Goal: Check status: Check status

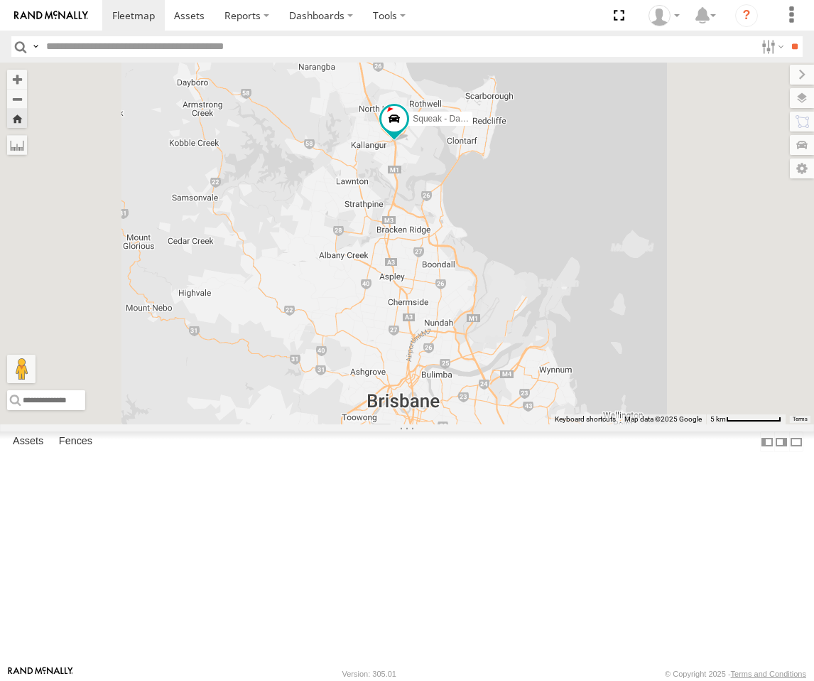
drag, startPoint x: 624, startPoint y: 451, endPoint x: 613, endPoint y: 416, distance: 37.3
click at [613, 417] on div "Squeak - Dark Green" at bounding box center [407, 244] width 814 height 362
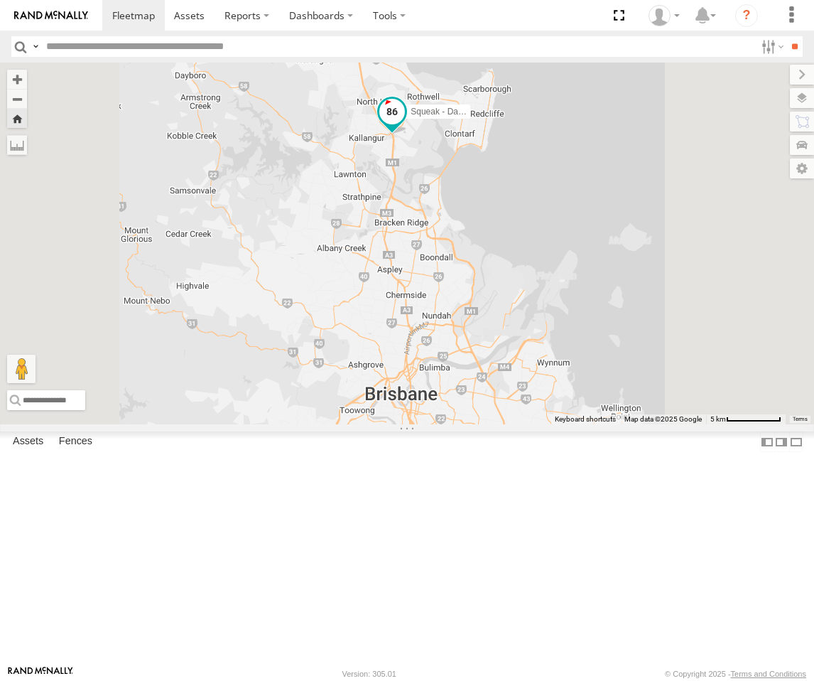
click at [405, 124] on span at bounding box center [392, 112] width 26 height 26
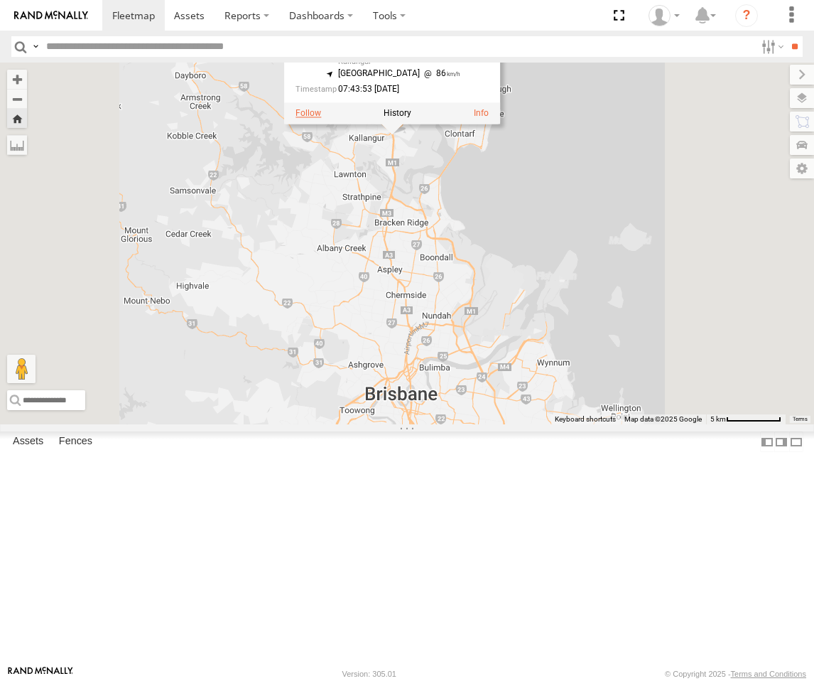
click at [321, 118] on label at bounding box center [309, 113] width 26 height 10
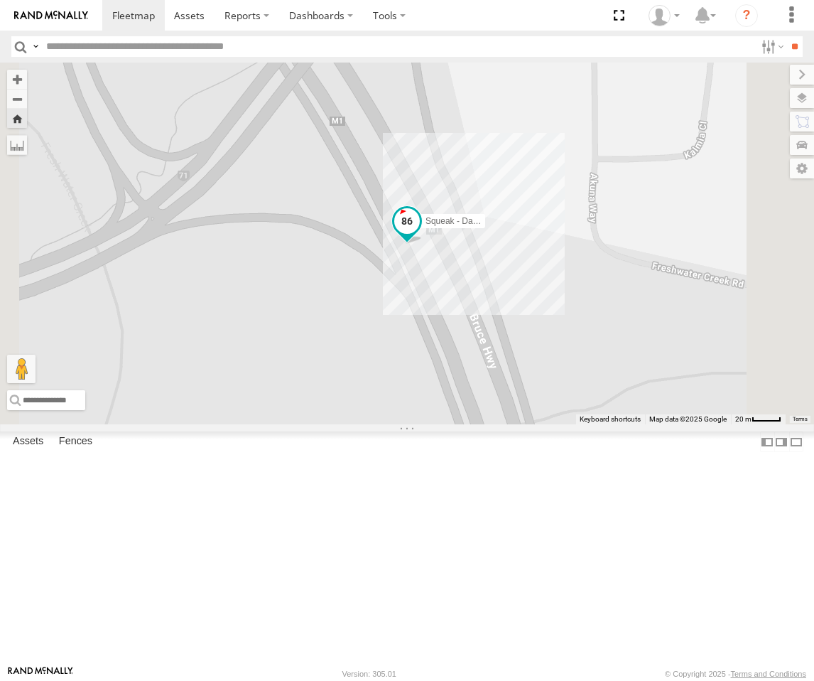
click at [420, 234] on span at bounding box center [407, 221] width 26 height 26
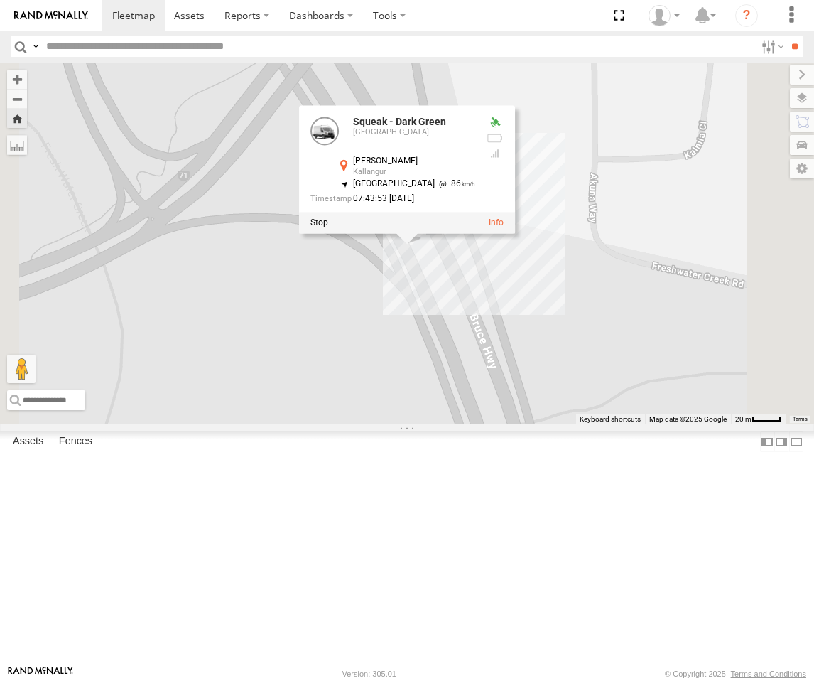
click at [515, 233] on div at bounding box center [407, 222] width 216 height 21
click at [328, 227] on label at bounding box center [320, 222] width 18 height 10
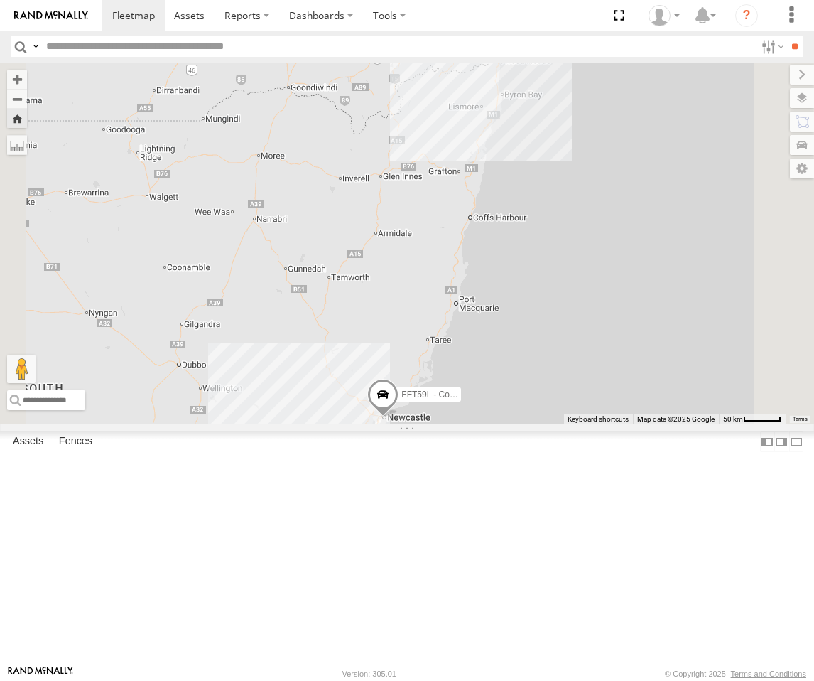
click at [0, 0] on div "[GEOGRAPHIC_DATA]" at bounding box center [0, 0] width 0 height 0
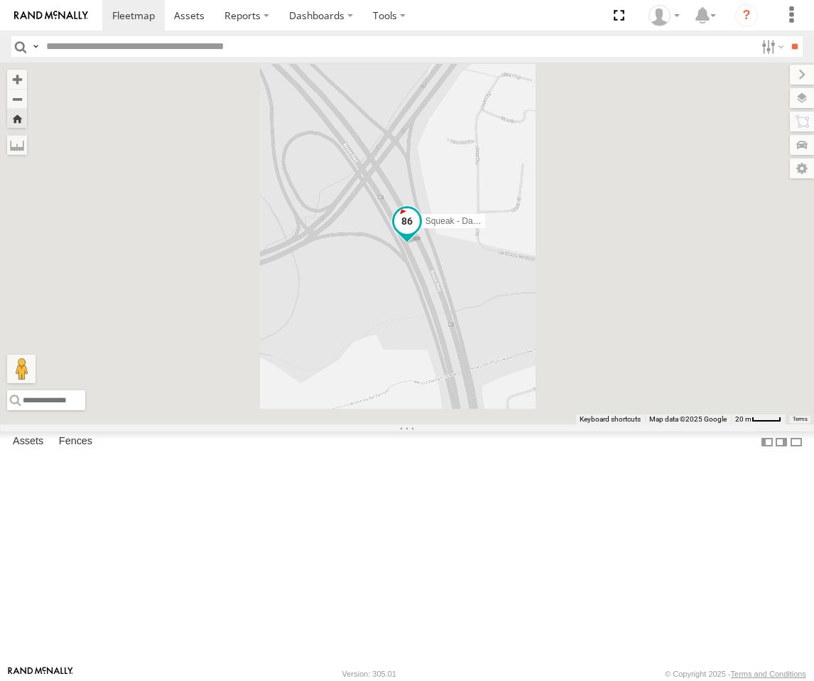
click at [420, 234] on span at bounding box center [407, 221] width 26 height 26
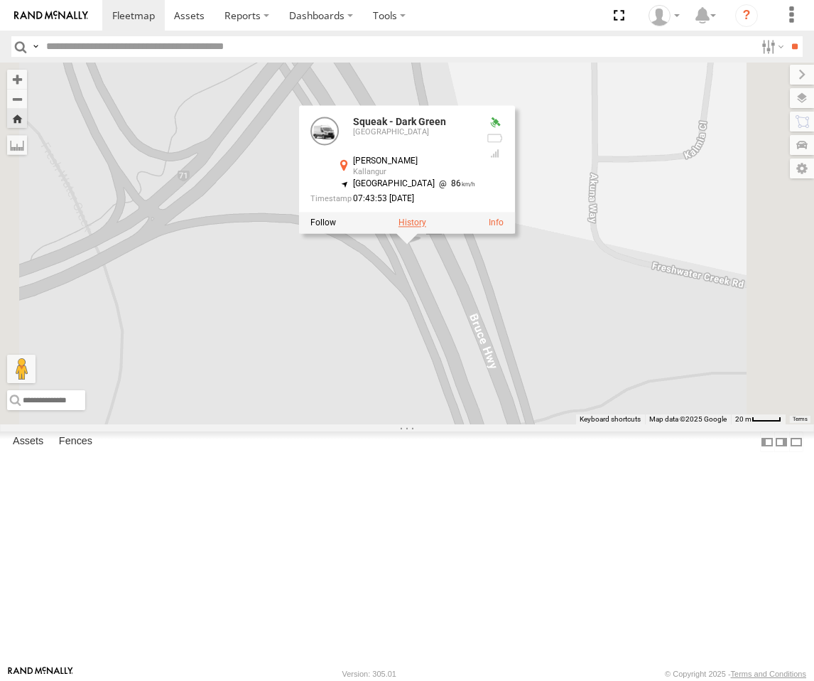
click at [426, 227] on label at bounding box center [413, 222] width 28 height 10
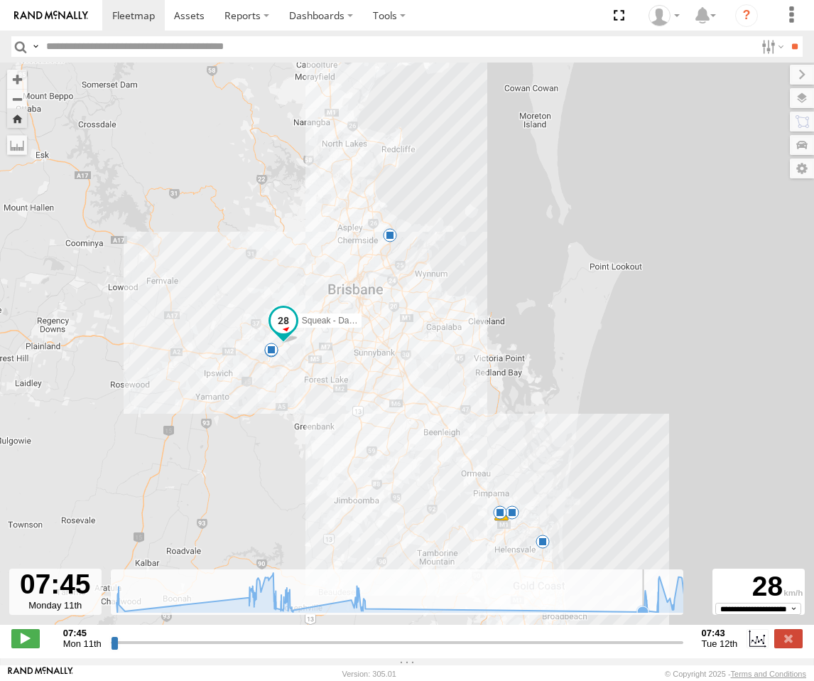
click at [626, 612] on icon at bounding box center [404, 592] width 590 height 39
drag, startPoint x: 635, startPoint y: 617, endPoint x: 686, endPoint y: 613, distance: 51.3
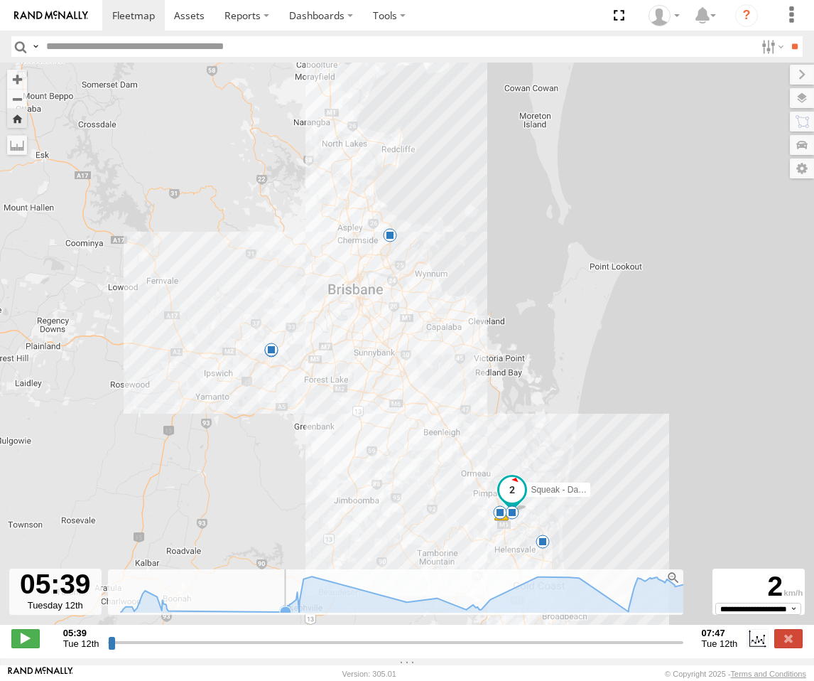
click at [280, 617] on icon at bounding box center [285, 611] width 11 height 11
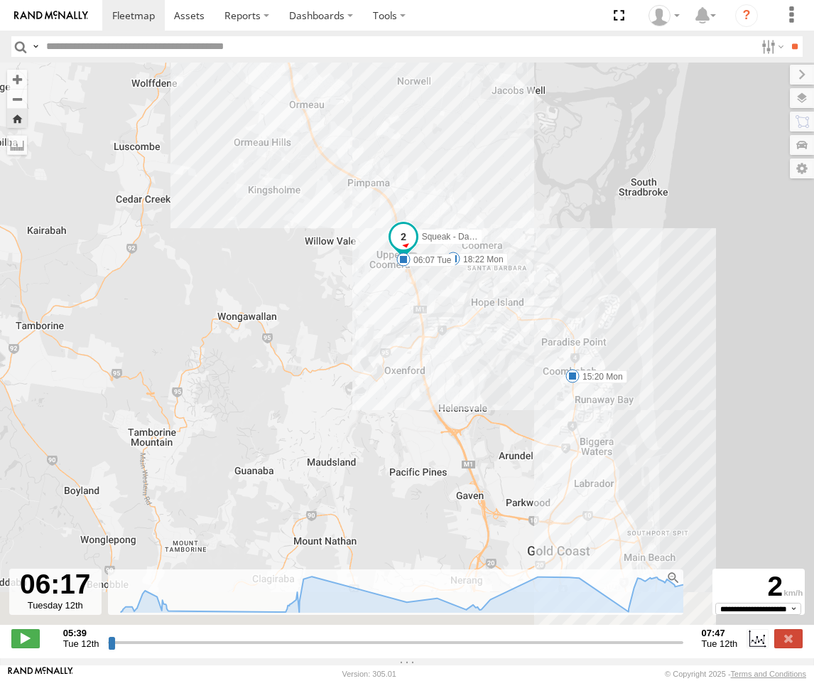
drag, startPoint x: 488, startPoint y: 533, endPoint x: 346, endPoint y: 293, distance: 278.5
click at [346, 293] on div "Squeak - Dark Green 07:52 Mon 08:20 Mon 15:20 Mon 18:22 Mon 06:07 Tue 07:25 Tue" at bounding box center [407, 351] width 814 height 577
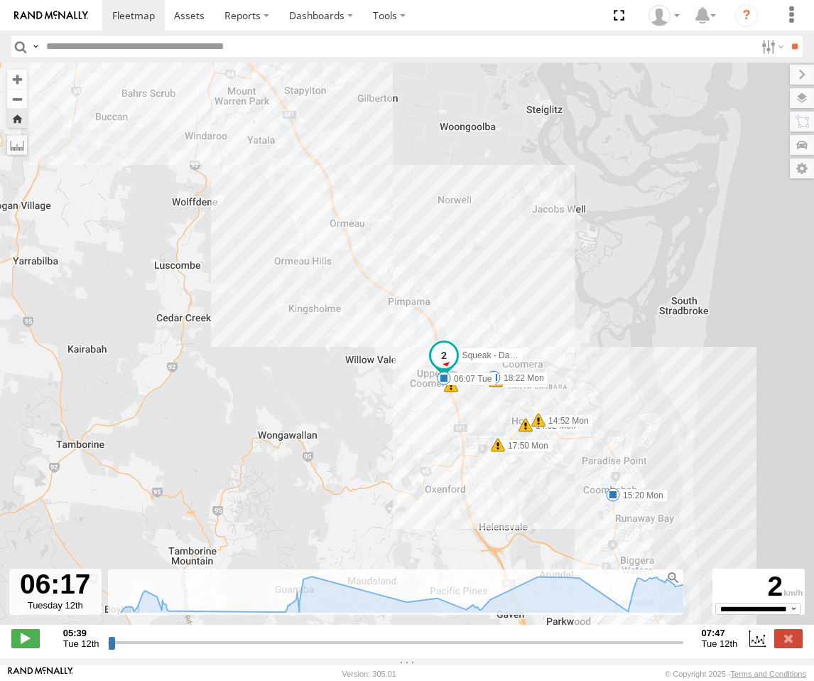
drag, startPoint x: 350, startPoint y: 323, endPoint x: 387, endPoint y: 429, distance: 112.4
click at [387, 429] on div "Squeak - Dark Green 07:52 Mon 08:20 Mon 15:20 Mon 18:22 Mon 06:07 Tue 07:25 Tue…" at bounding box center [407, 351] width 814 height 577
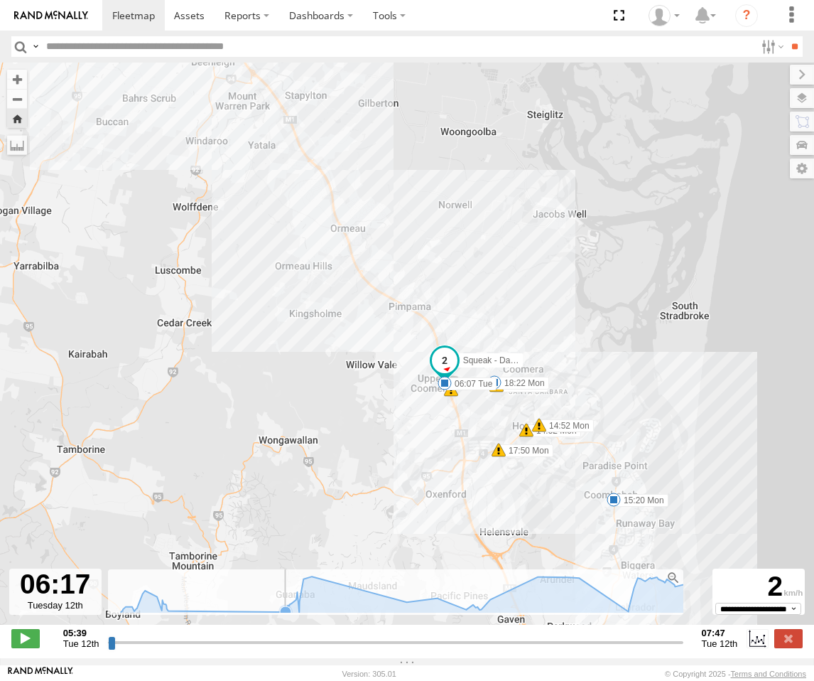
click at [281, 617] on icon at bounding box center [285, 611] width 11 height 11
click at [300, 608] on icon at bounding box center [408, 594] width 588 height 36
click at [326, 603] on icon at bounding box center [409, 594] width 574 height 36
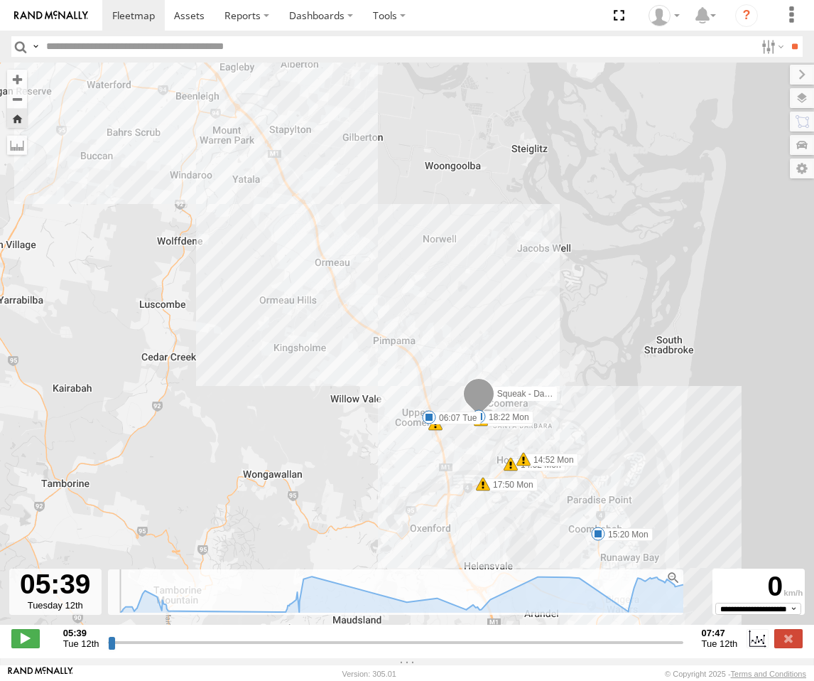
drag, startPoint x: 107, startPoint y: 649, endPoint x: 79, endPoint y: 629, distance: 34.1
click at [108, 635] on input "range" at bounding box center [395, 642] width 575 height 14
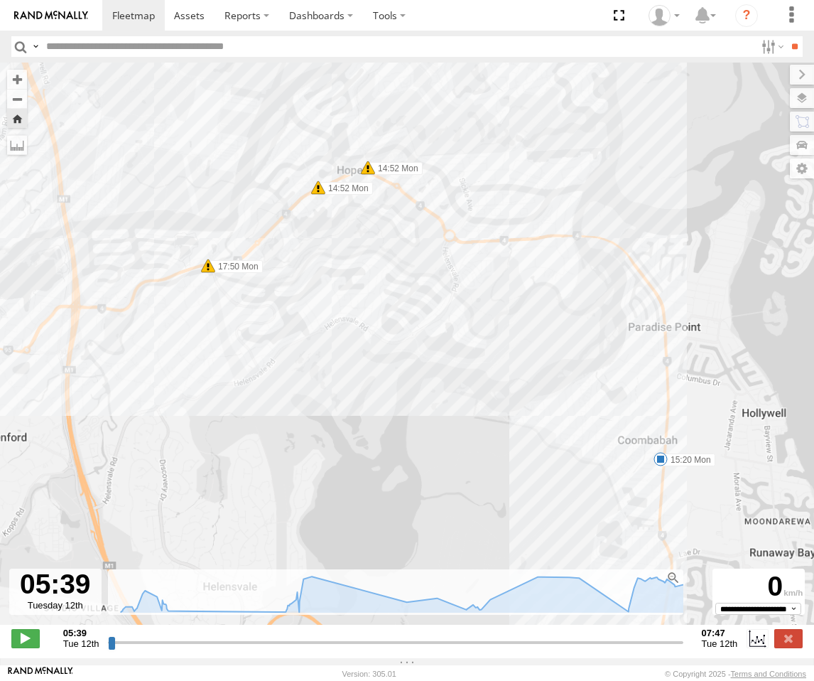
drag, startPoint x: 536, startPoint y: 500, endPoint x: 429, endPoint y: 438, distance: 123.2
click at [429, 438] on div "Squeak - Dark Green 07:52 Mon 08:20 Mon 15:20 Mon 18:22 Mon 06:07 Tue 07:25 Tue…" at bounding box center [407, 351] width 814 height 577
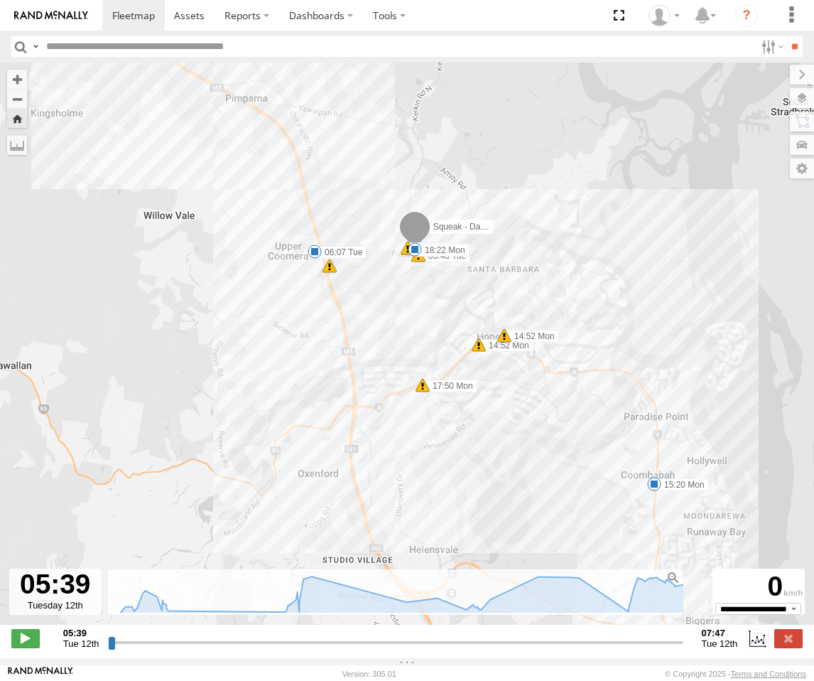
drag, startPoint x: 509, startPoint y: 424, endPoint x: 489, endPoint y: 468, distance: 47.7
click at [489, 468] on div "Squeak - Dark Green 07:52 Mon 08:20 Mon 15:20 Mon 18:22 Mon 06:07 Tue 07:25 Tue…" at bounding box center [407, 351] width 814 height 577
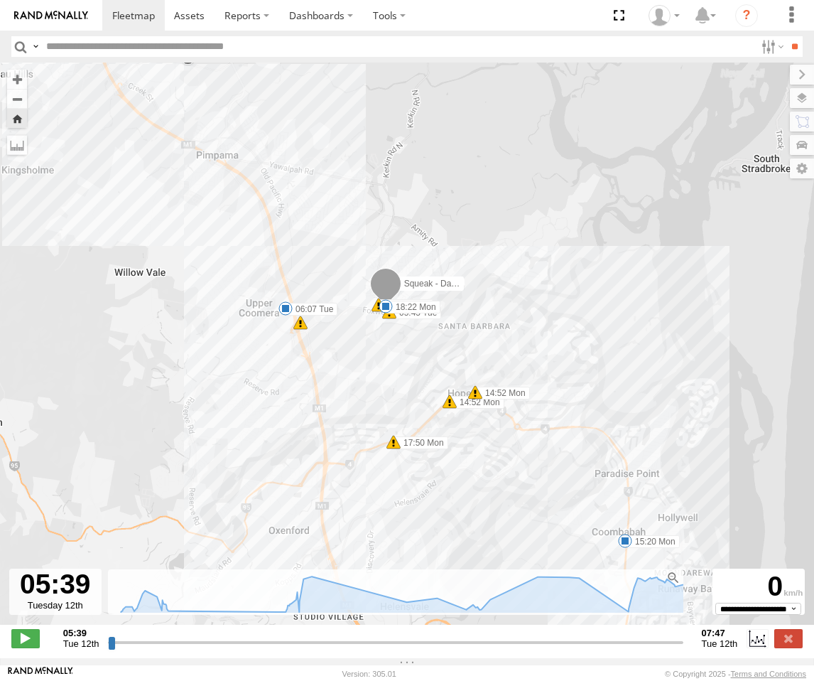
drag, startPoint x: 402, startPoint y: 338, endPoint x: 382, endPoint y: 377, distance: 44.2
click at [382, 377] on div "Squeak - Dark Green 07:52 Mon 08:20 Mon 15:20 Mon 18:22 Mon 06:07 Tue 07:25 Tue…" at bounding box center [407, 351] width 814 height 577
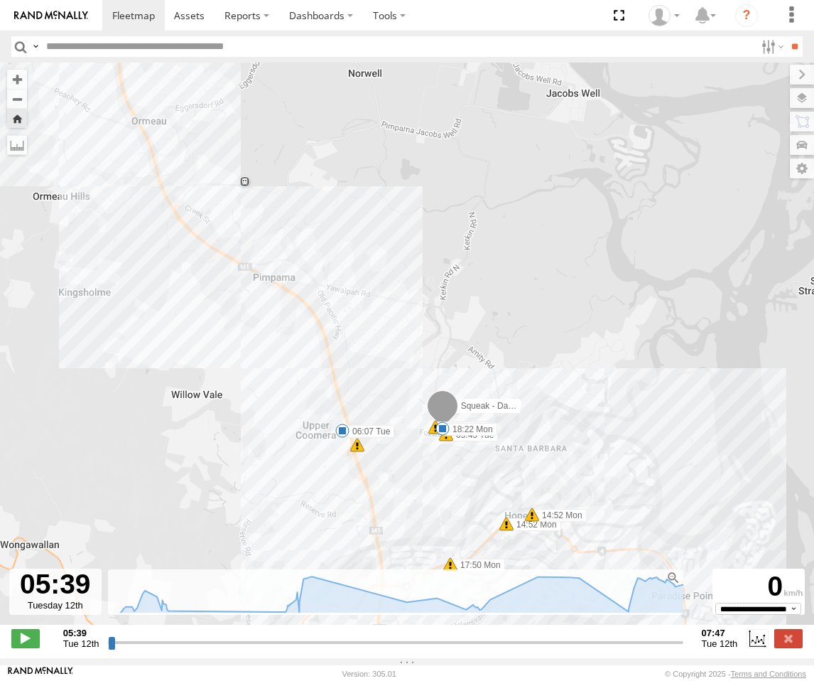
drag, startPoint x: 369, startPoint y: 360, endPoint x: 420, endPoint y: 467, distance: 118.6
click at [420, 467] on div "Squeak - Dark Green 07:52 Mon 08:20 Mon 15:20 Mon 18:22 Mon 06:07 Tue 07:25 Tue…" at bounding box center [407, 351] width 814 height 577
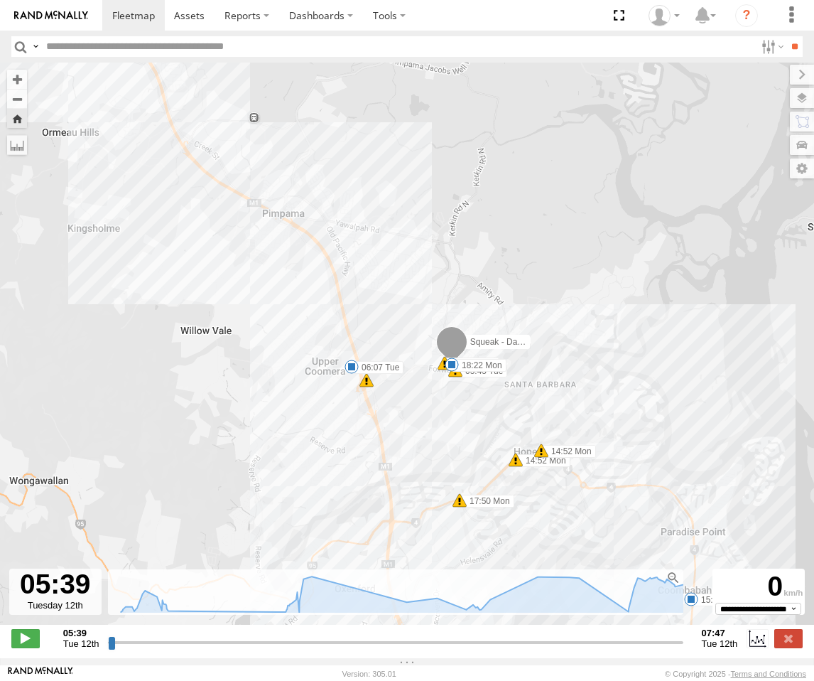
drag, startPoint x: 342, startPoint y: 270, endPoint x: 345, endPoint y: 175, distance: 95.2
click at [345, 175] on div "Squeak - Dark Green 07:52 Mon 08:20 Mon 15:20 Mon 18:22 Mon 06:07 Tue 07:25 Tue…" at bounding box center [407, 351] width 814 height 577
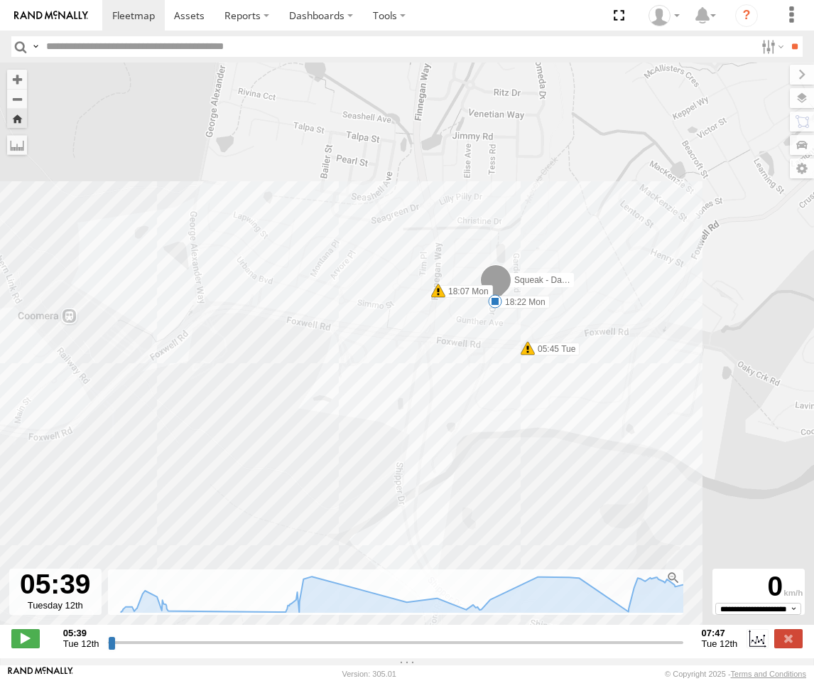
drag, startPoint x: 530, startPoint y: 307, endPoint x: 419, endPoint y: 426, distance: 162.9
click at [419, 426] on div "Squeak - Dark Green 07:52 Mon 08:20 Mon 15:20 Mon 18:22 Mon 06:07 Tue 07:25 Tue…" at bounding box center [407, 351] width 814 height 577
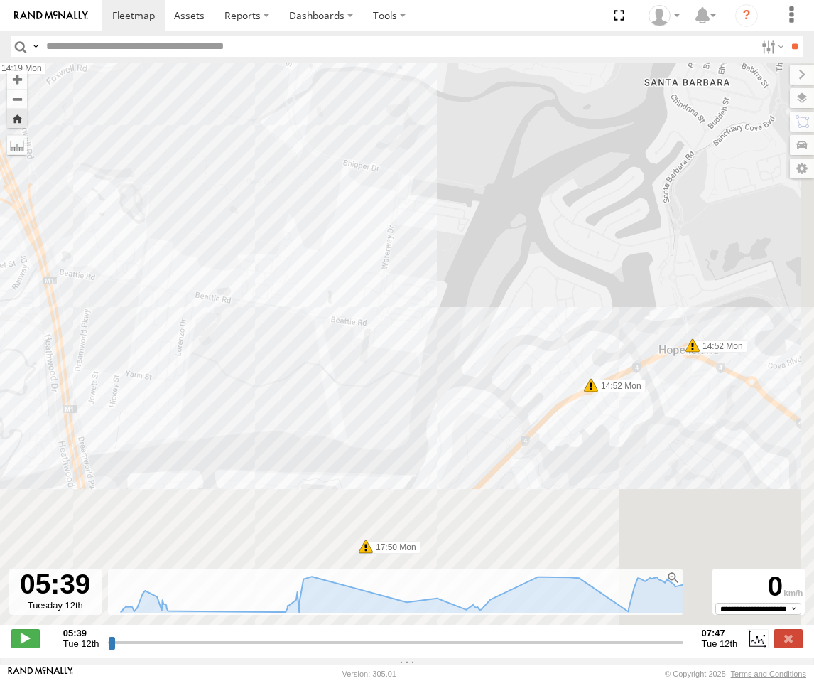
drag, startPoint x: 426, startPoint y: 466, endPoint x: 297, endPoint y: 90, distance: 398.2
click at [297, 90] on div "Squeak - Dark Green 07:52 Mon 08:20 Mon 15:20 Mon 18:22 Mon 06:07 Tue 07:25 Tue…" at bounding box center [407, 351] width 814 height 577
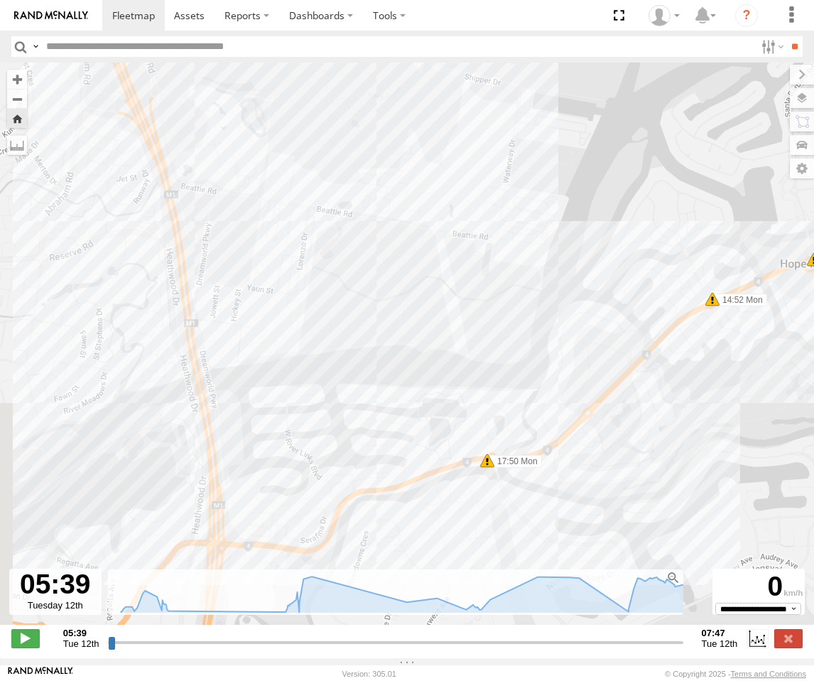
drag, startPoint x: 542, startPoint y: 468, endPoint x: 699, endPoint y: 421, distance: 163.9
click at [699, 421] on div "Squeak - Dark Green 07:52 Mon 08:20 Mon 15:20 Mon 18:22 Mon 06:07 Tue 07:25 Tue…" at bounding box center [407, 351] width 814 height 577
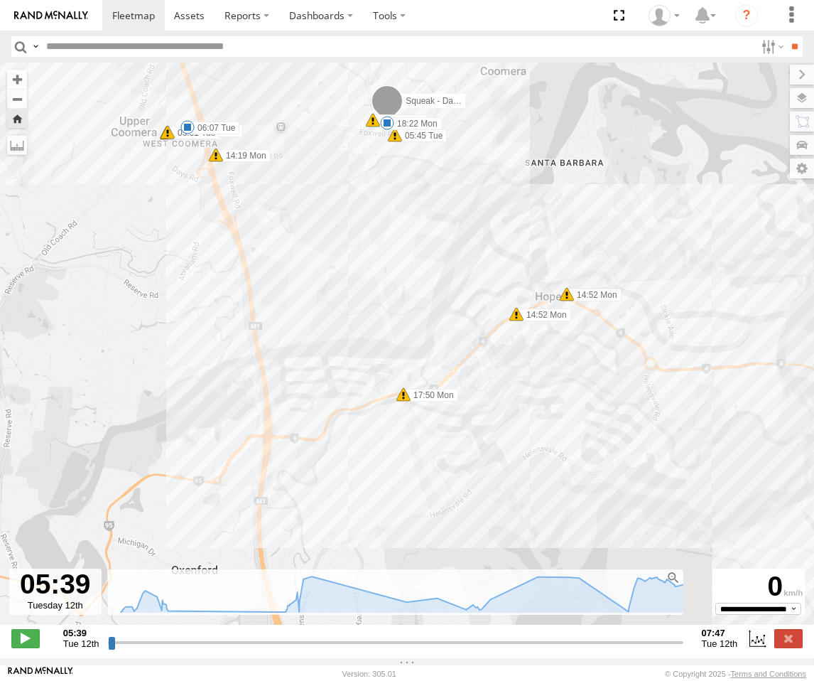
drag, startPoint x: 347, startPoint y: 247, endPoint x: 379, endPoint y: 292, distance: 55.4
click at [379, 289] on div "Squeak - Dark Green 07:52 Mon 08:20 Mon 15:20 Mon 18:22 Mon 06:07 Tue 07:25 Tue…" at bounding box center [407, 351] width 814 height 577
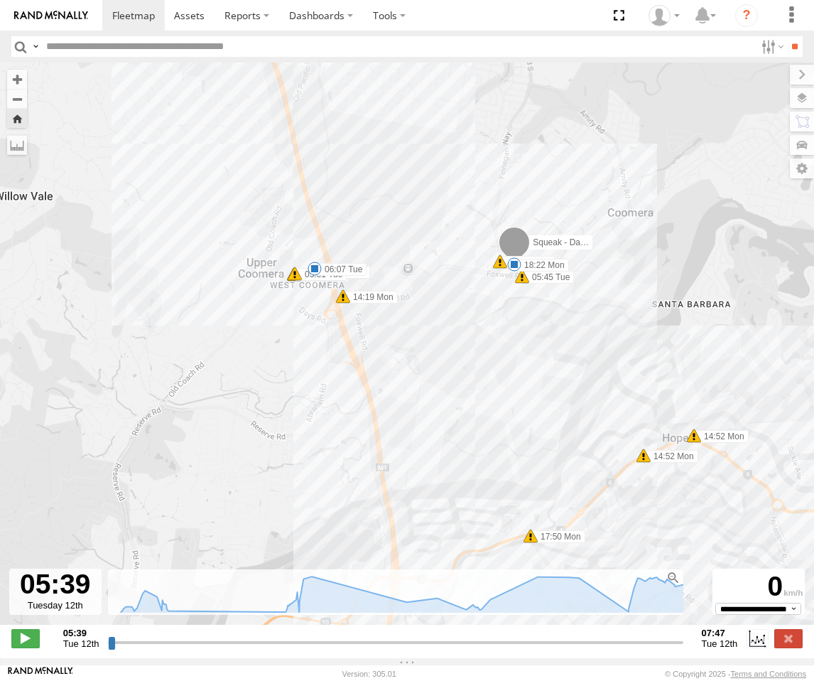
drag, startPoint x: 304, startPoint y: 301, endPoint x: 411, endPoint y: 372, distance: 128.5
click at [411, 369] on div "Squeak - Dark Green 07:52 Mon 08:20 Mon 15:20 Mon 18:22 Mon 06:07 Tue 07:25 Tue…" at bounding box center [407, 351] width 814 height 577
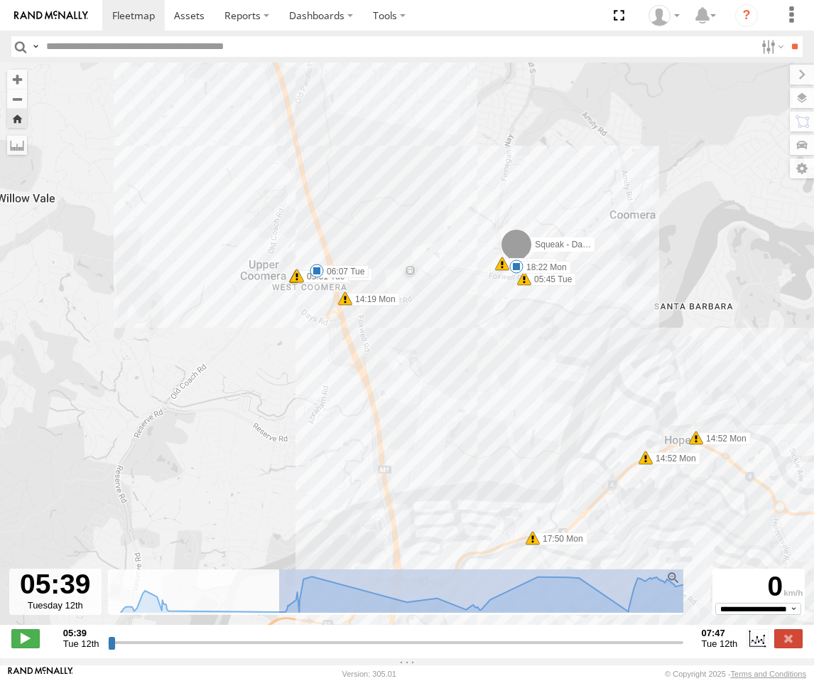
drag, startPoint x: 274, startPoint y: 615, endPoint x: 711, endPoint y: 609, distance: 437.0
click at [711, 609] on div "← Move left → Move right ↑ Move up ↓ Move down + Zoom in - Zoom out Home Jump l…" at bounding box center [407, 360] width 814 height 595
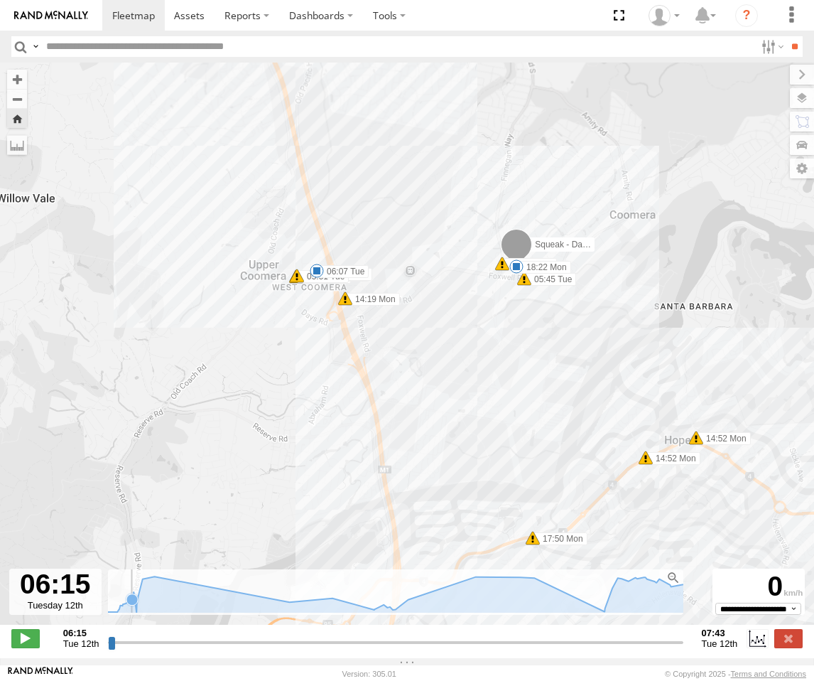
click at [127, 605] on icon at bounding box center [131, 598] width 11 height 11
click at [135, 612] on icon at bounding box center [403, 594] width 608 height 36
click at [131, 608] on icon at bounding box center [136, 601] width 14 height 14
click at [141, 584] on icon at bounding box center [141, 578] width 11 height 11
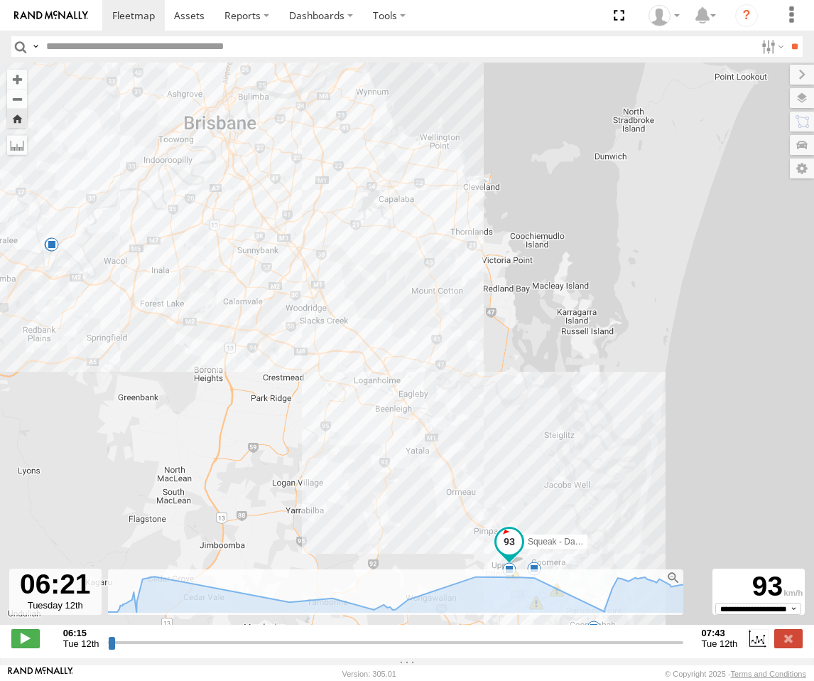
drag, startPoint x: 147, startPoint y: 200, endPoint x: 377, endPoint y: 397, distance: 302.9
click at [377, 397] on div "Squeak - Dark Green 07:52 Mon 08:20 Mon 15:20 Mon 18:22 Mon 06:07 Tue 07:25 Tue…" at bounding box center [407, 351] width 814 height 577
click at [361, 612] on icon at bounding box center [403, 594] width 608 height 36
click at [389, 612] on icon at bounding box center [403, 594] width 608 height 36
drag, startPoint x: 338, startPoint y: 613, endPoint x: 322, endPoint y: 615, distance: 15.8
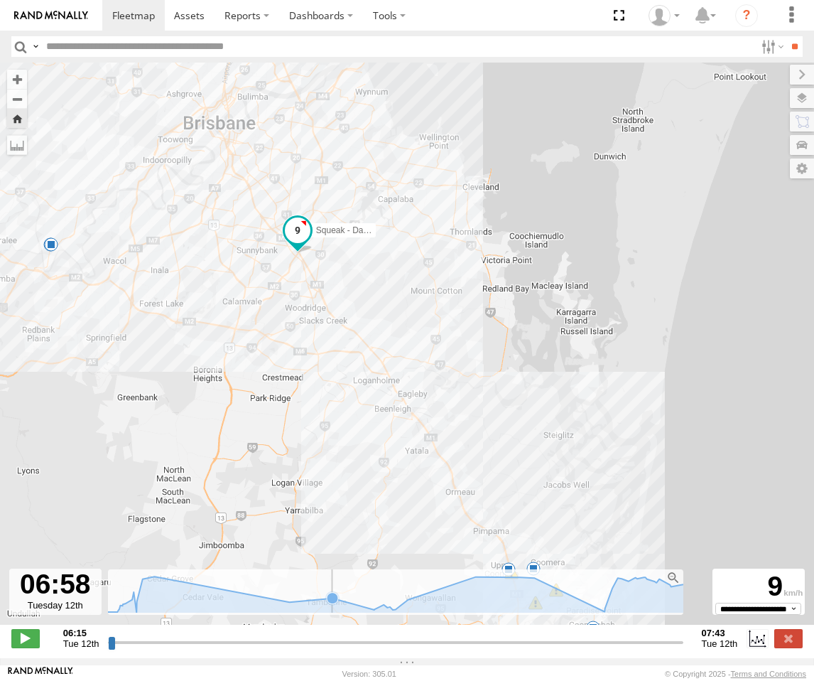
click at [337, 612] on icon at bounding box center [403, 594] width 608 height 36
click at [389, 615] on icon at bounding box center [394, 608] width 11 height 11
drag, startPoint x: 474, startPoint y: 587, endPoint x: 504, endPoint y: 590, distance: 30.8
click at [476, 583] on g at bounding box center [475, 576] width 14 height 14
click at [601, 614] on icon at bounding box center [604, 608] width 11 height 11
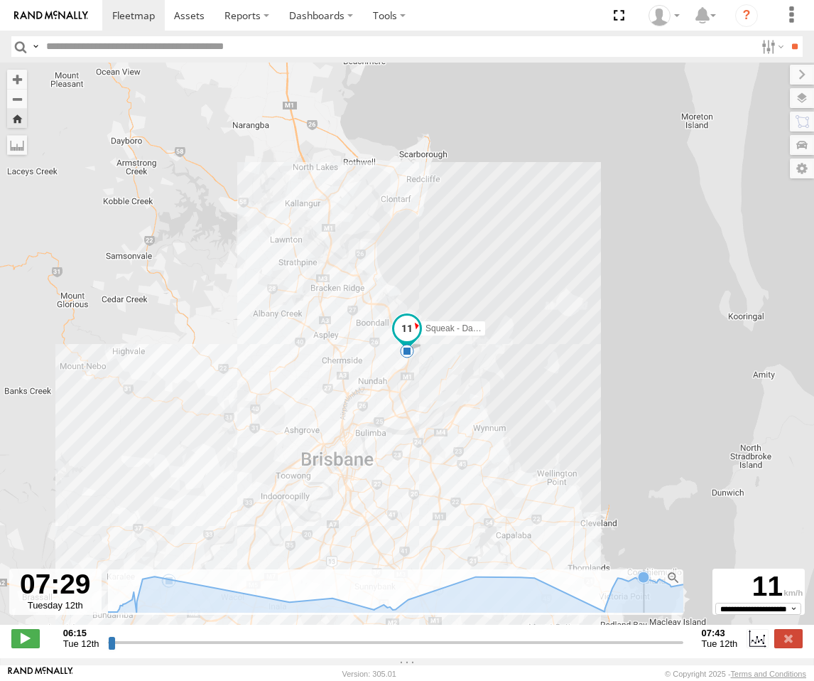
drag, startPoint x: 637, startPoint y: 602, endPoint x: 647, endPoint y: 600, distance: 10.0
click at [640, 602] on icon at bounding box center [402, 594] width 593 height 36
click at [662, 588] on icon at bounding box center [656, 581] width 11 height 11
click at [680, 584] on div at bounding box center [674, 578] width 14 height 14
type input "**********"
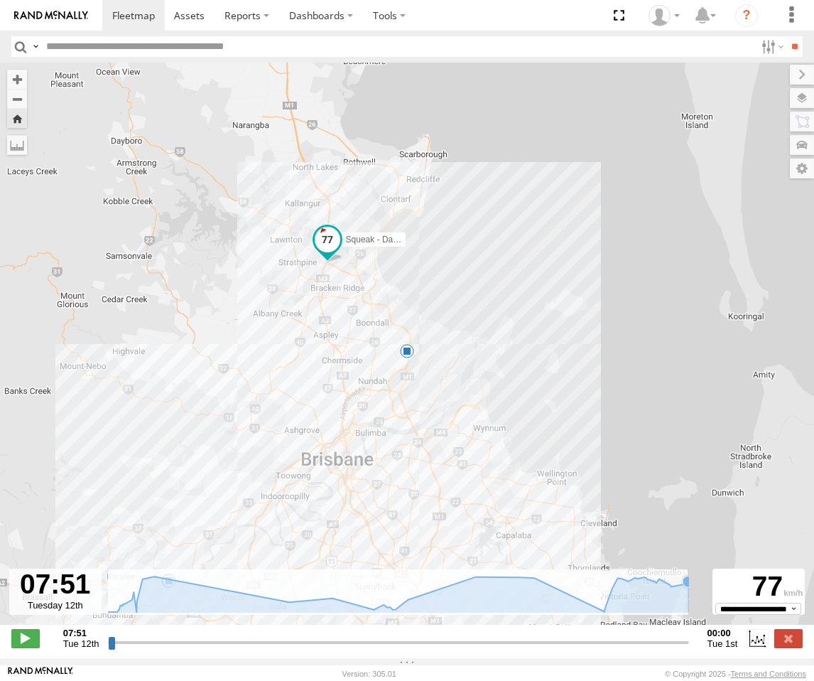
click at [686, 587] on icon at bounding box center [688, 581] width 11 height 11
click at [136, 6] on link at bounding box center [133, 15] width 63 height 31
